Goal: Information Seeking & Learning: Compare options

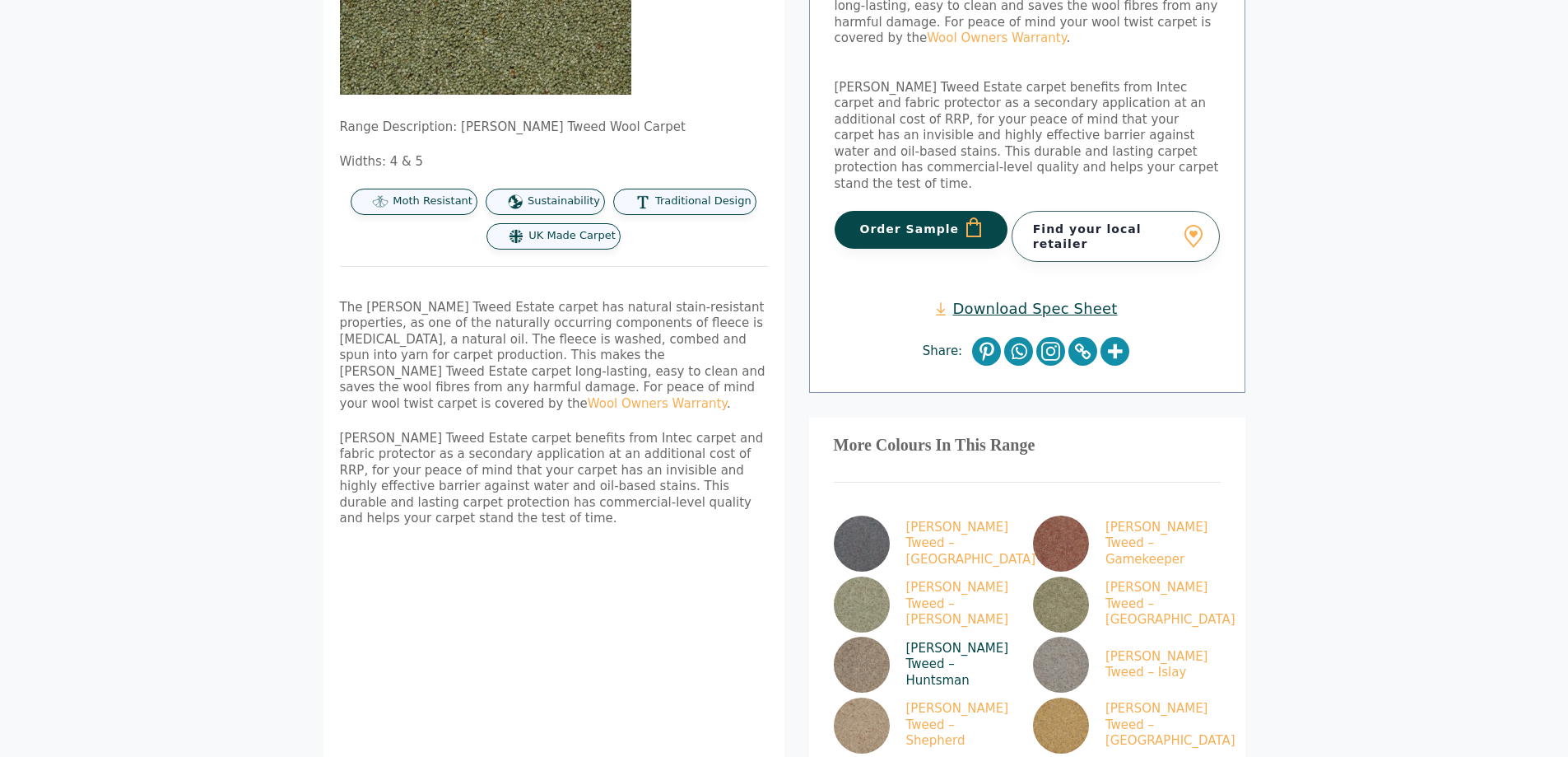
scroll to position [412, 0]
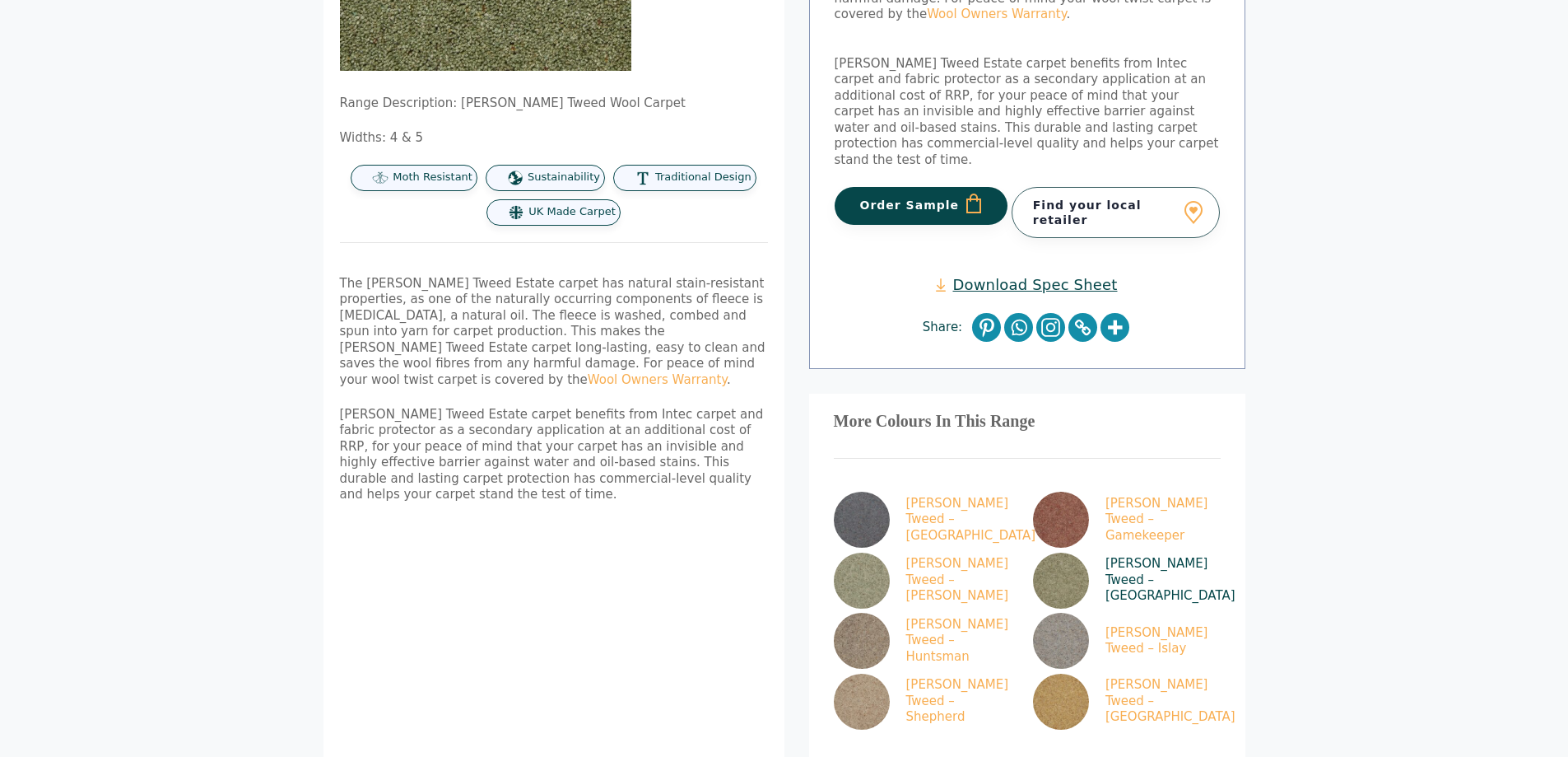
click at [1066, 552] on img at bounding box center [1061, 580] width 56 height 56
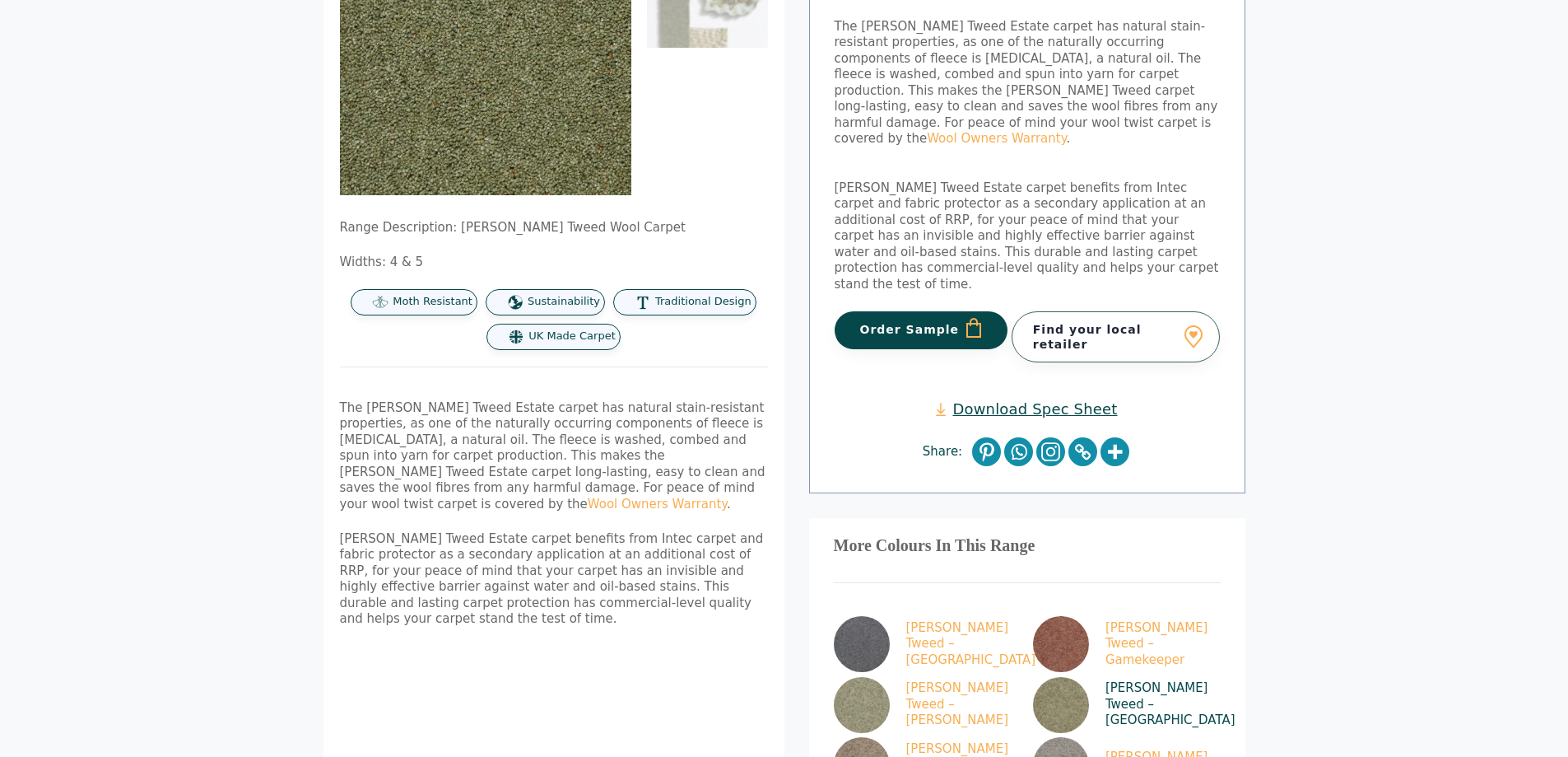
scroll to position [247, 0]
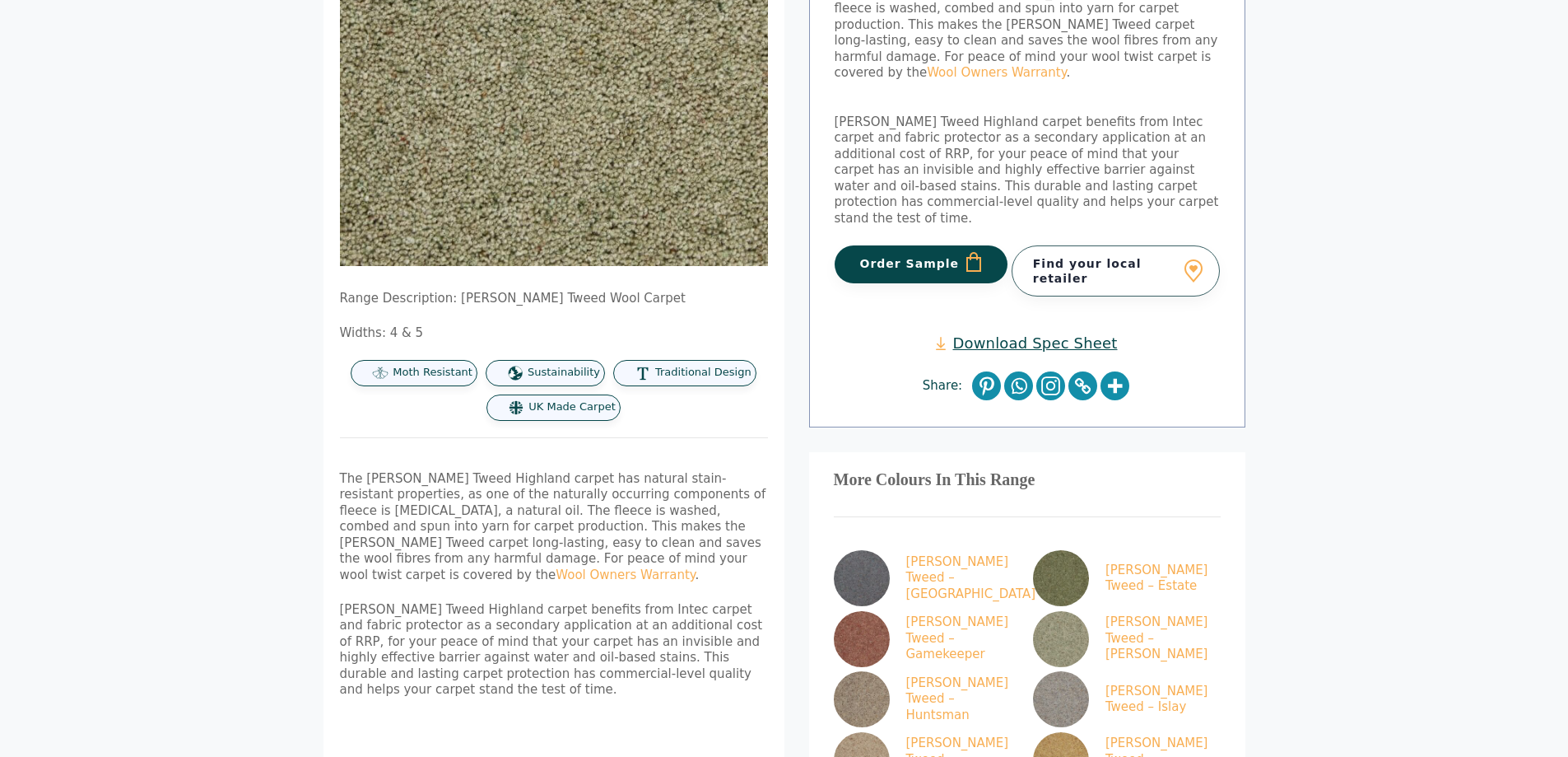
scroll to position [412, 0]
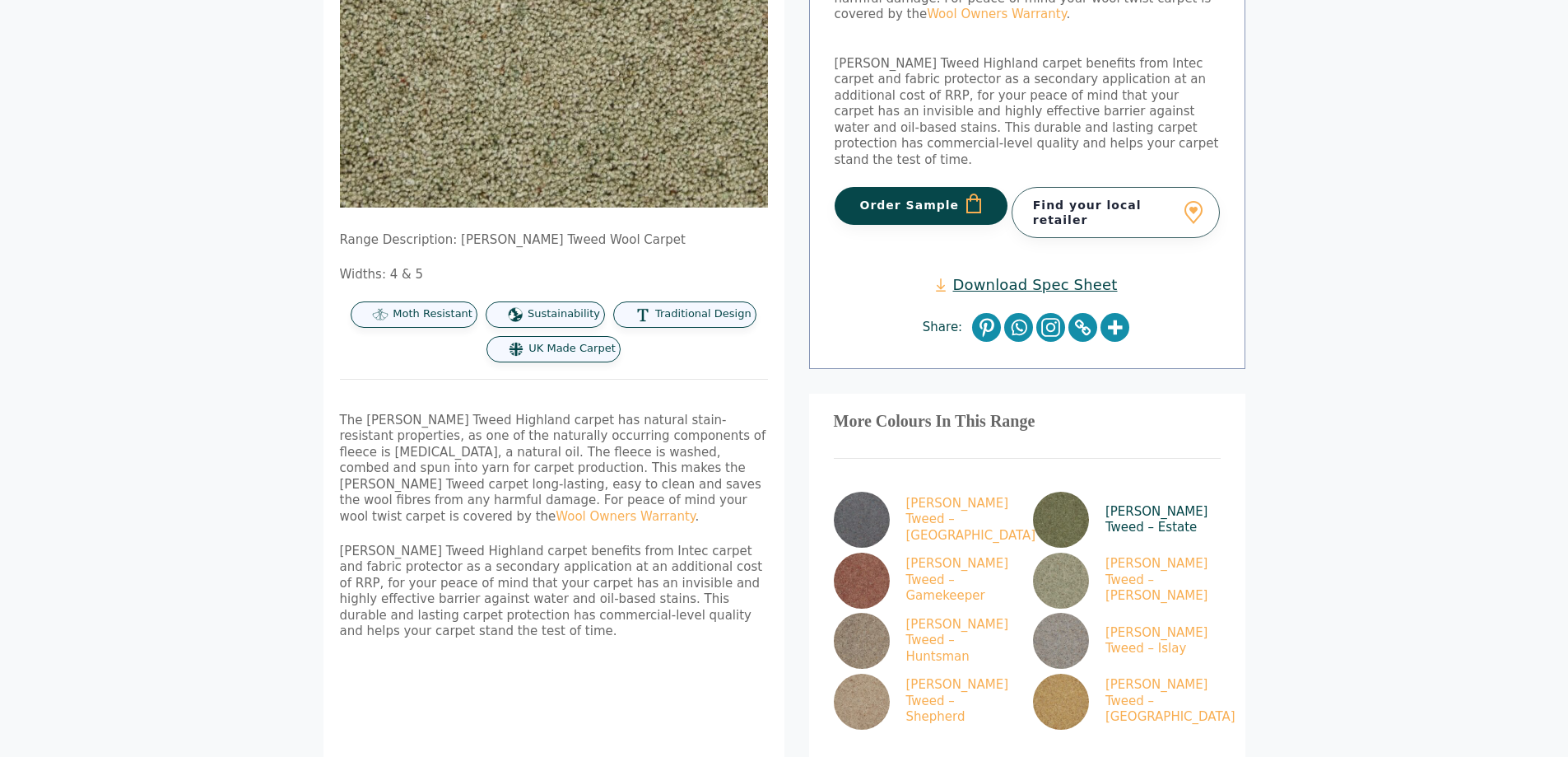
click at [1061, 492] on img at bounding box center [1061, 519] width 56 height 56
